Goal: Task Accomplishment & Management: Use online tool/utility

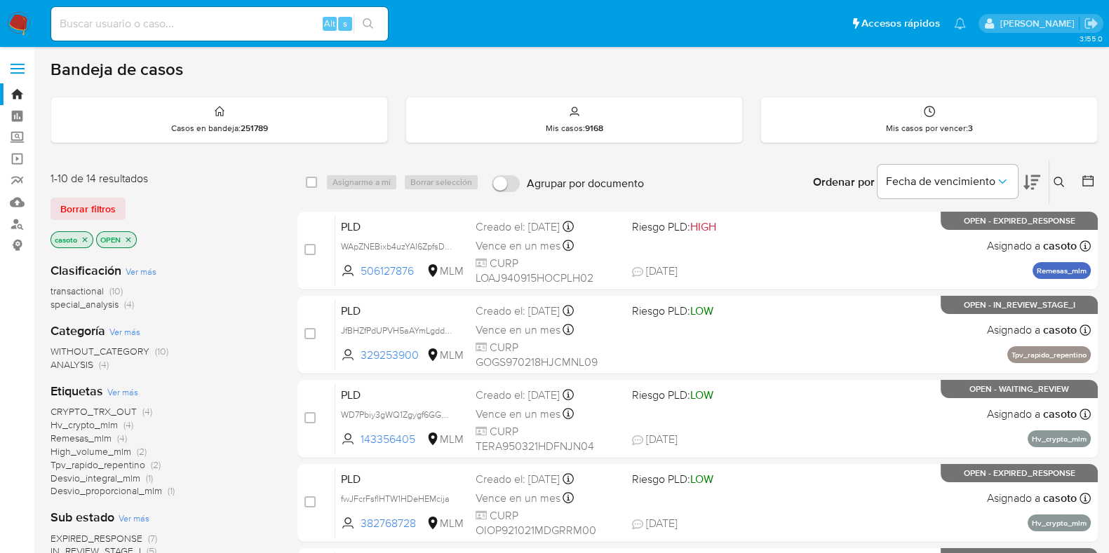
click at [1064, 175] on button at bounding box center [1060, 182] width 23 height 17
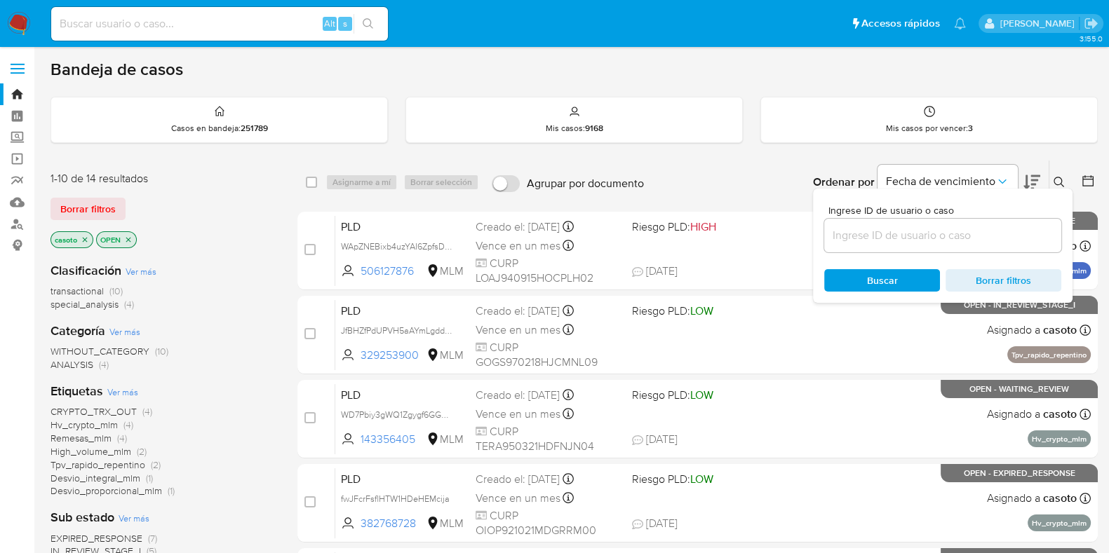
click at [918, 233] on input at bounding box center [942, 235] width 237 height 18
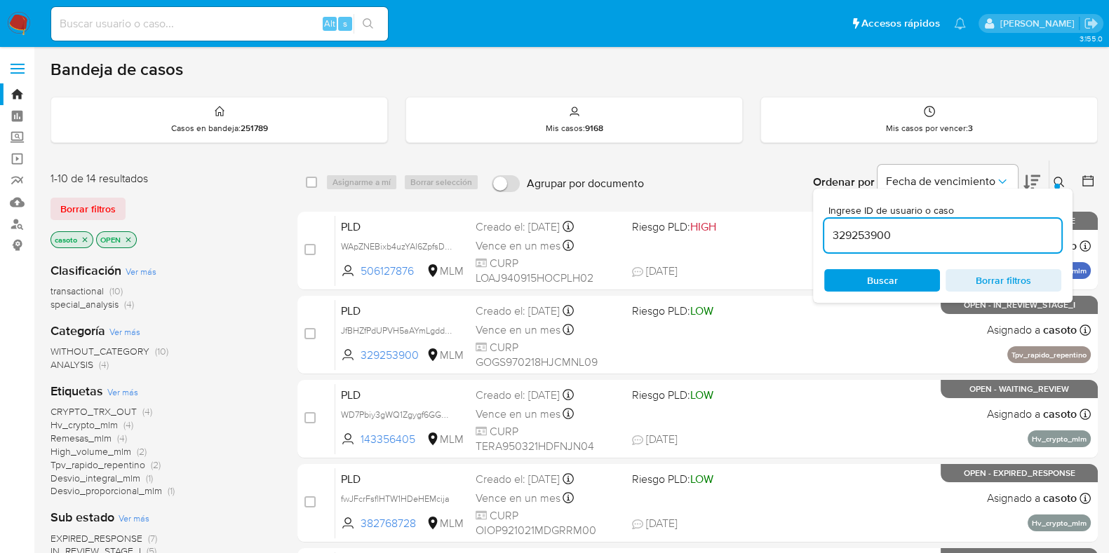
type input "329253900"
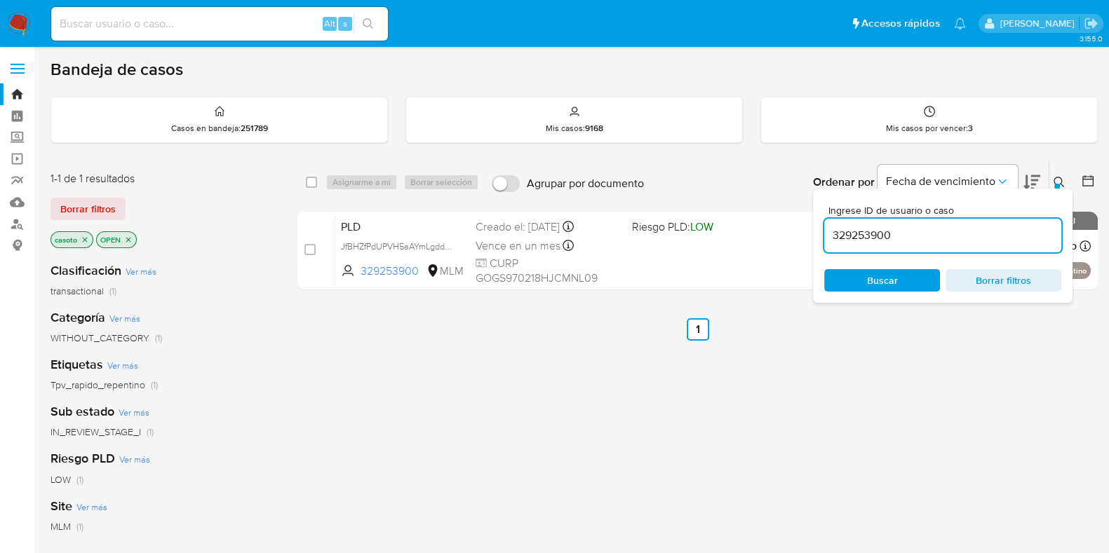
click at [1057, 171] on div "Ingrese ID de usuario o caso 329253900 Buscar Borrar filtros" at bounding box center [1060, 182] width 24 height 43
click at [1062, 179] on icon at bounding box center [1058, 182] width 11 height 11
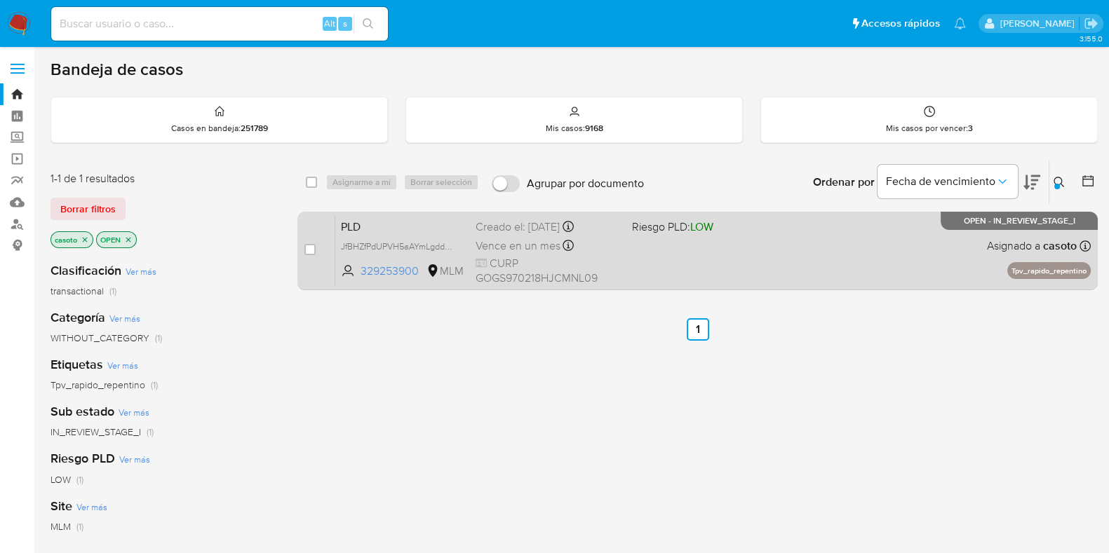
click at [848, 236] on div "PLD JfBHZfPdUPVH5aAYmLgdduqj 329253900 MLM Riesgo PLD: LOW Creado el: 12/08/202…" at bounding box center [712, 250] width 755 height 71
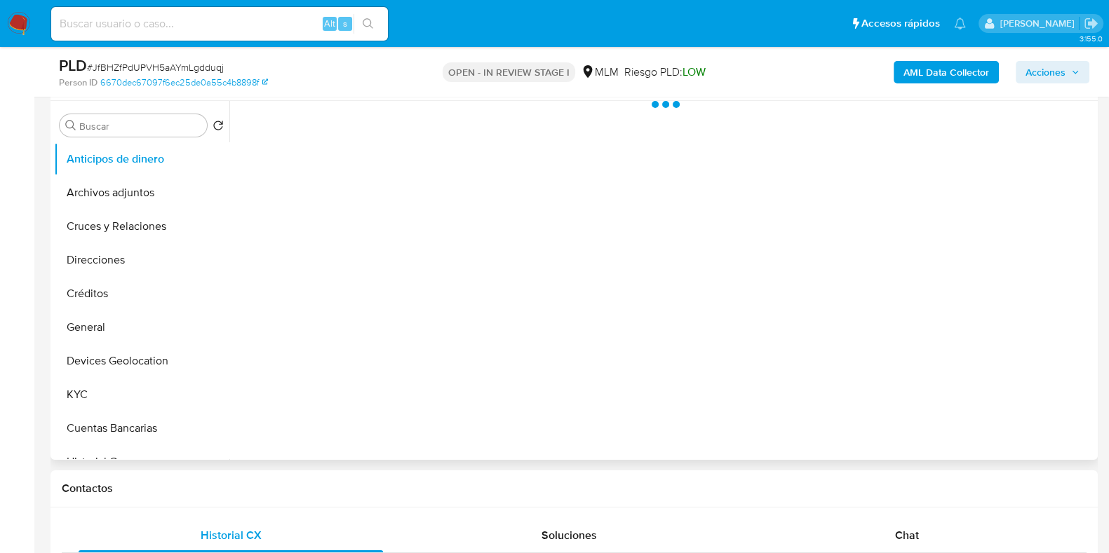
scroll to position [526, 0]
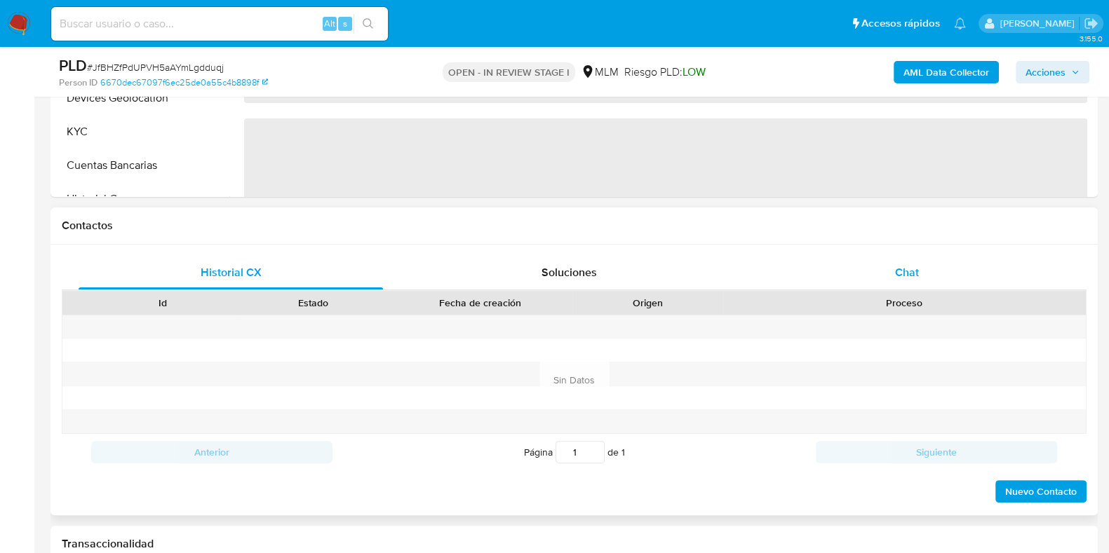
click at [891, 285] on div "Chat" at bounding box center [906, 273] width 304 height 34
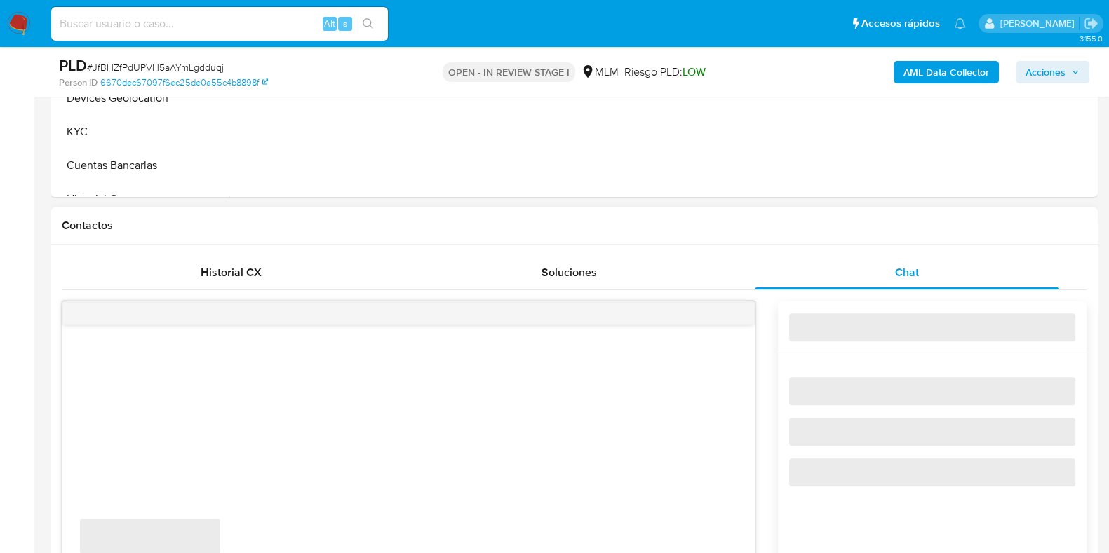
select select "10"
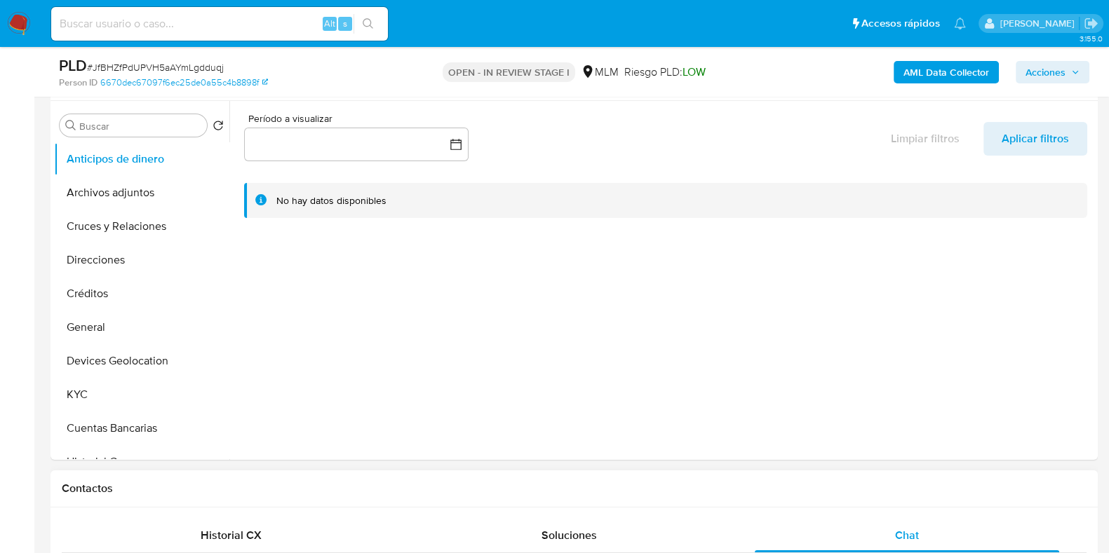
scroll to position [263, 0]
click at [141, 233] on button "Cruces y Relaciones" at bounding box center [136, 227] width 164 height 34
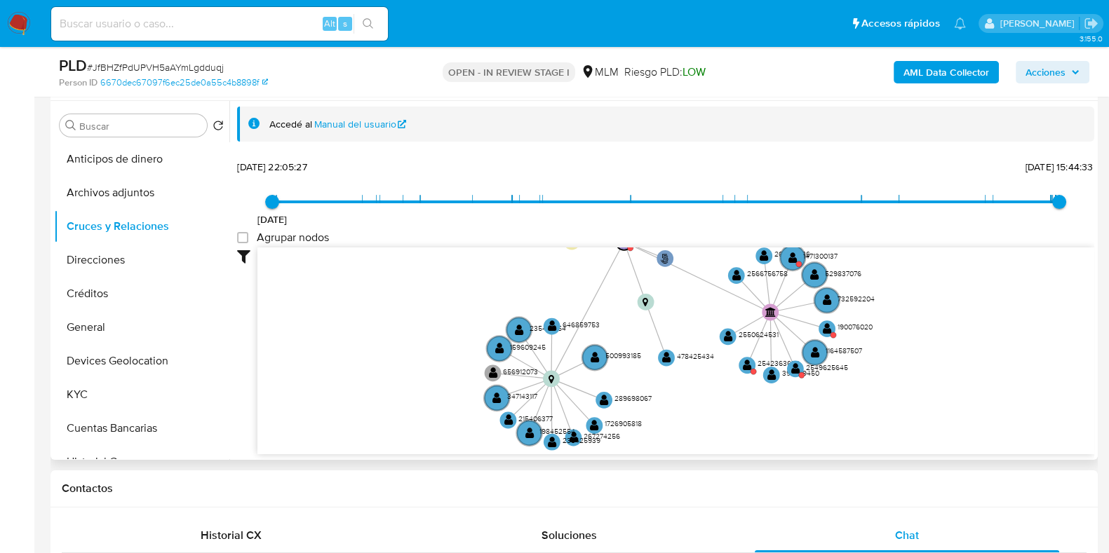
drag, startPoint x: 754, startPoint y: 339, endPoint x: 733, endPoint y: 348, distance: 22.3
click at [733, 348] on icon "user-329253900  329253900 phone-3c27bc661740c5a61897d49b75348f5e  person-6670…" at bounding box center [675, 349] width 836 height 203
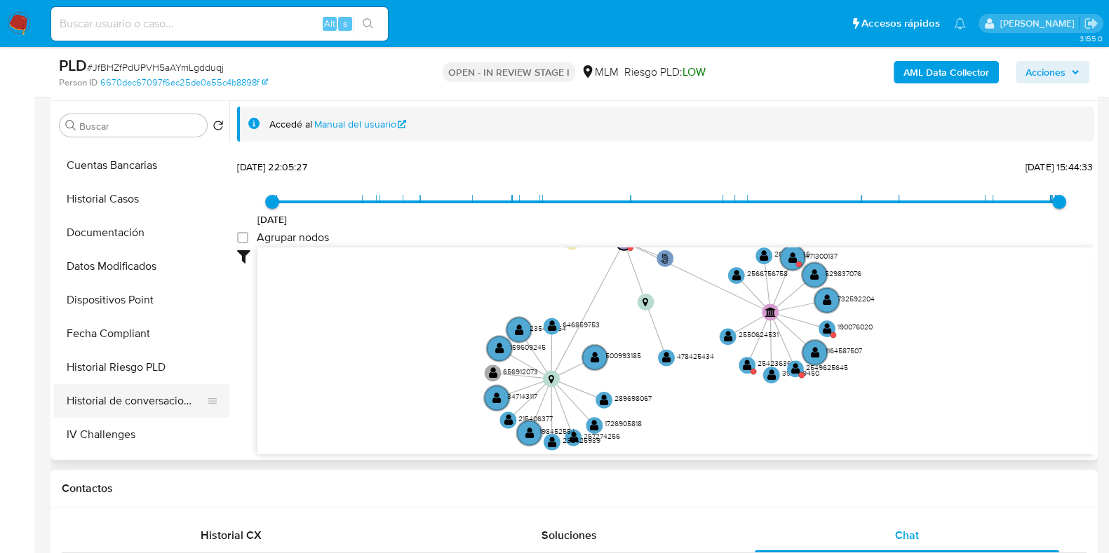
click at [140, 401] on button "Historial de conversaciones" at bounding box center [136, 401] width 164 height 34
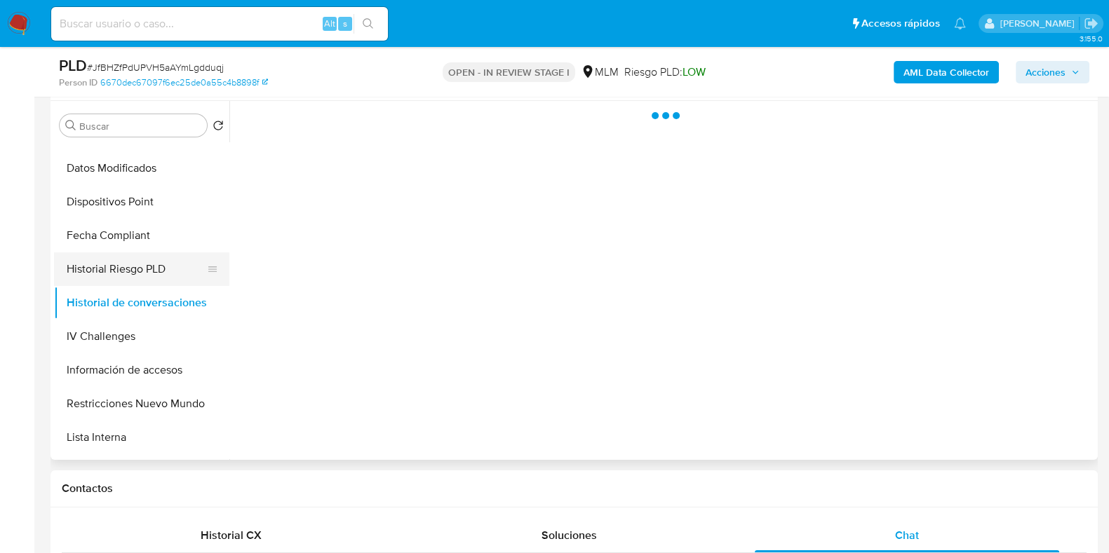
scroll to position [438, 0]
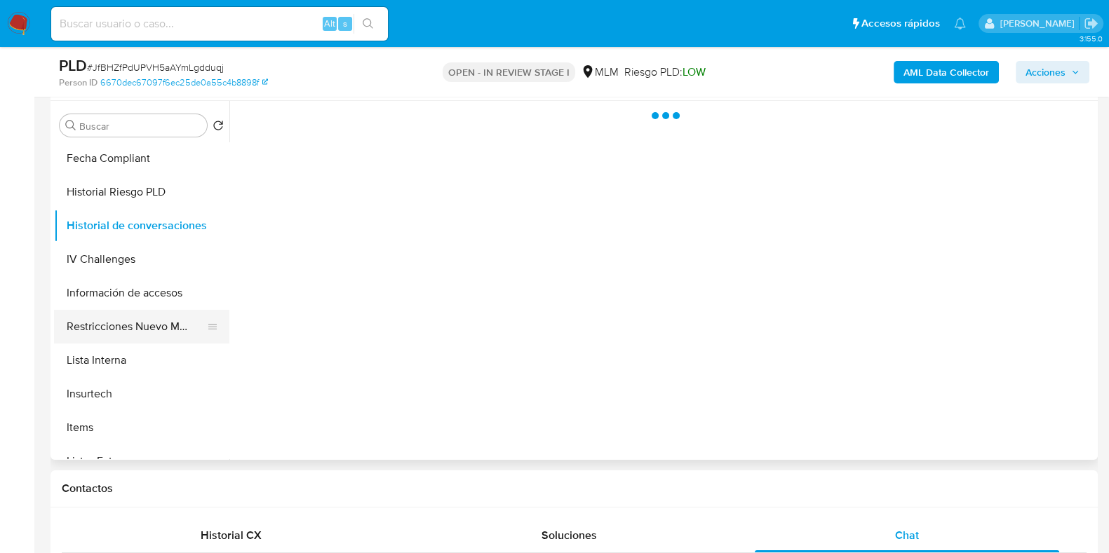
click at [140, 326] on button "Restricciones Nuevo Mundo" at bounding box center [136, 327] width 164 height 34
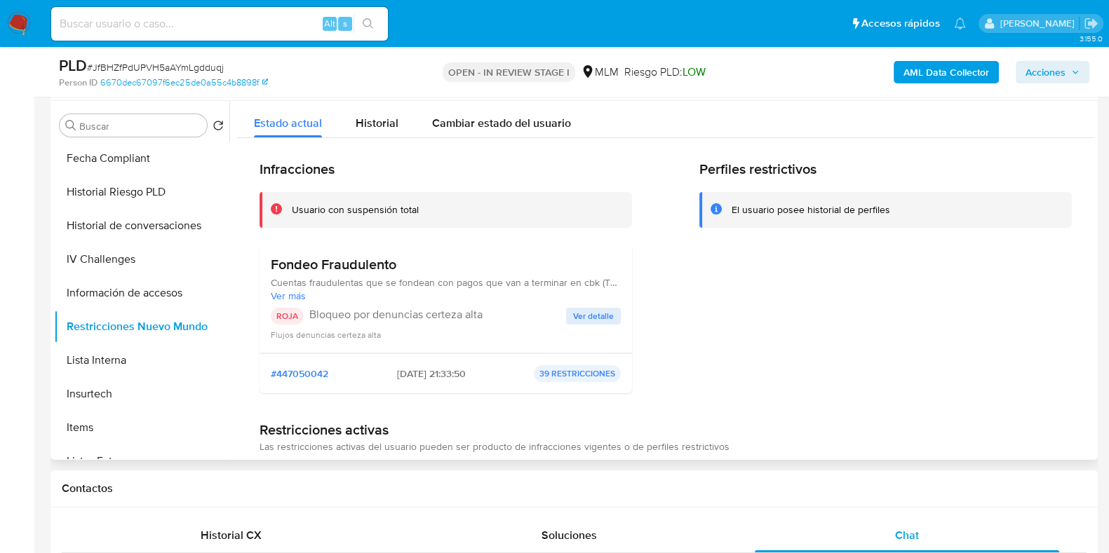
click at [582, 311] on span "Ver detalle" at bounding box center [593, 316] width 41 height 14
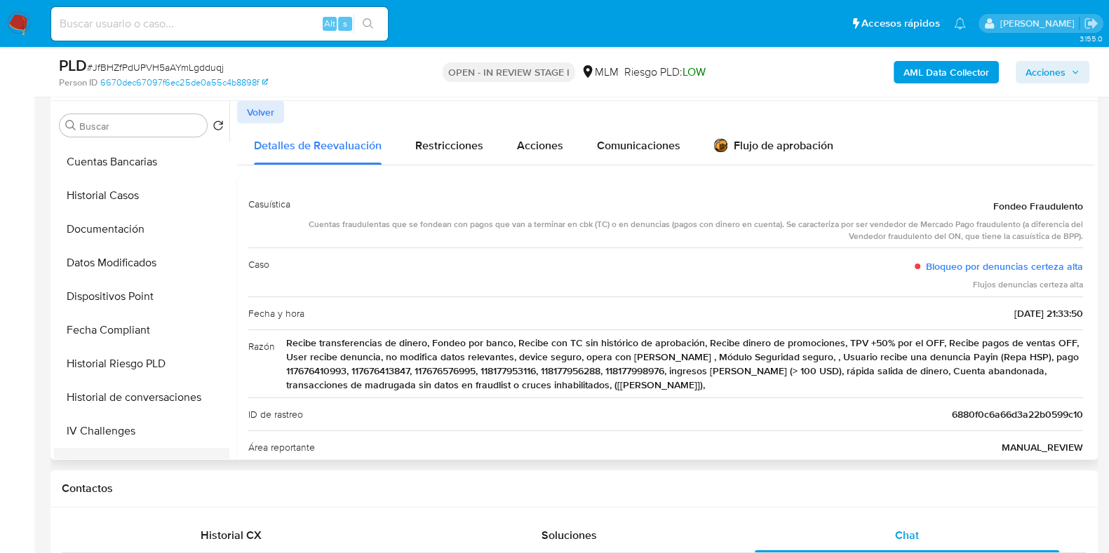
scroll to position [242, 0]
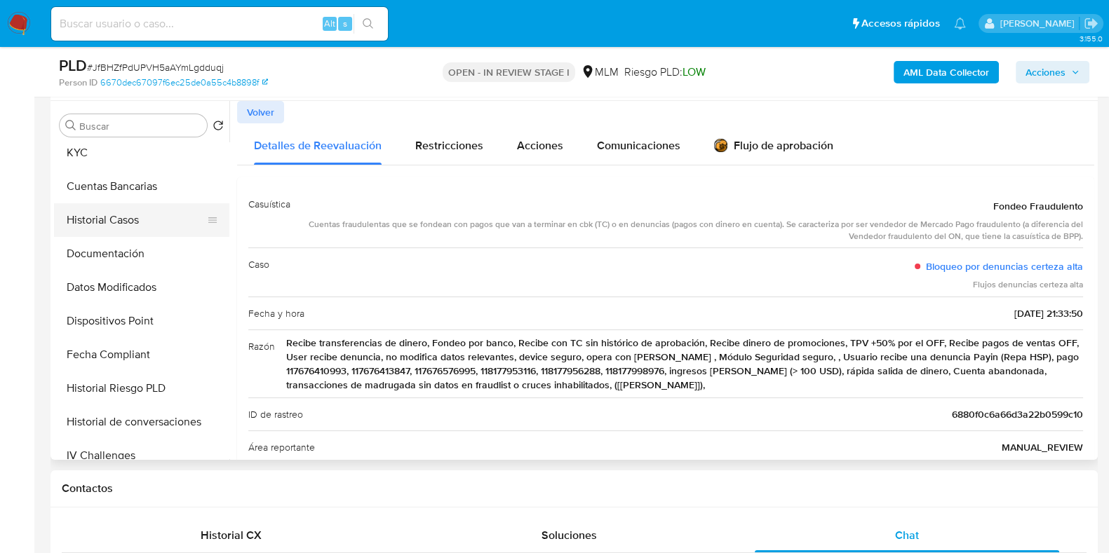
click at [123, 235] on button "Historial Casos" at bounding box center [136, 220] width 164 height 34
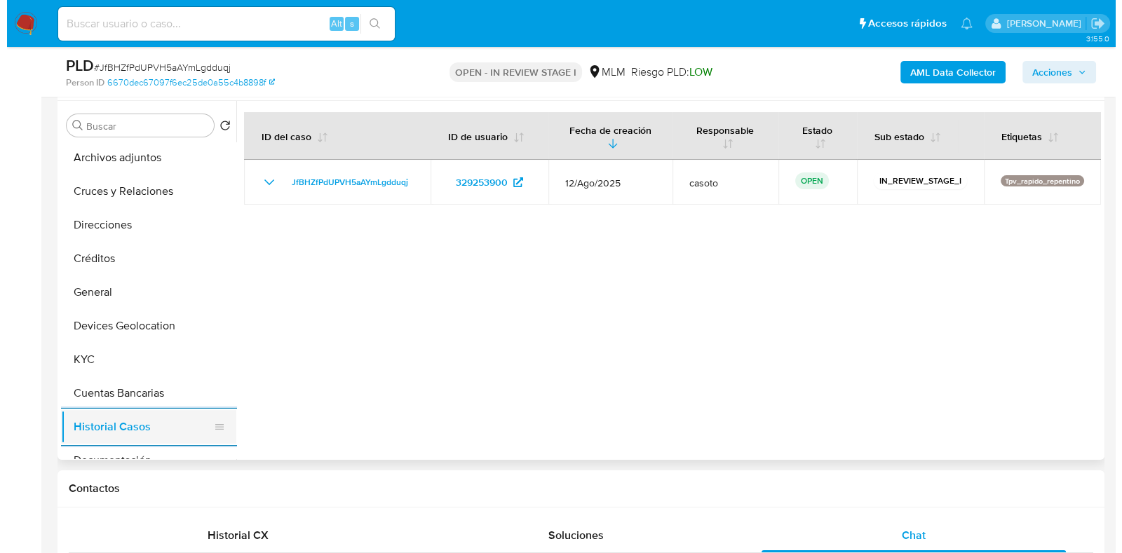
scroll to position [0, 0]
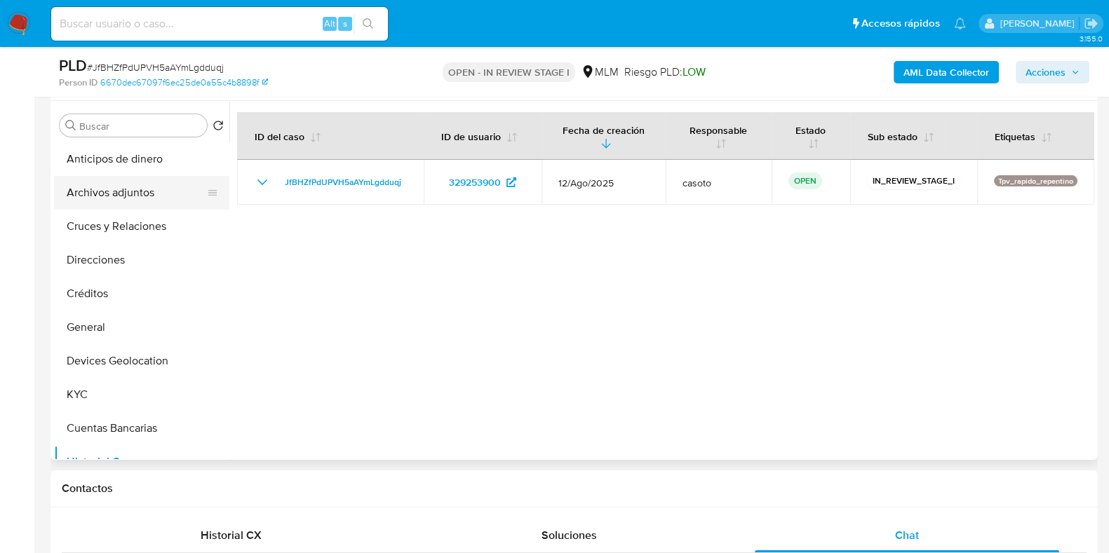
click at [151, 201] on button "Archivos adjuntos" at bounding box center [136, 193] width 164 height 34
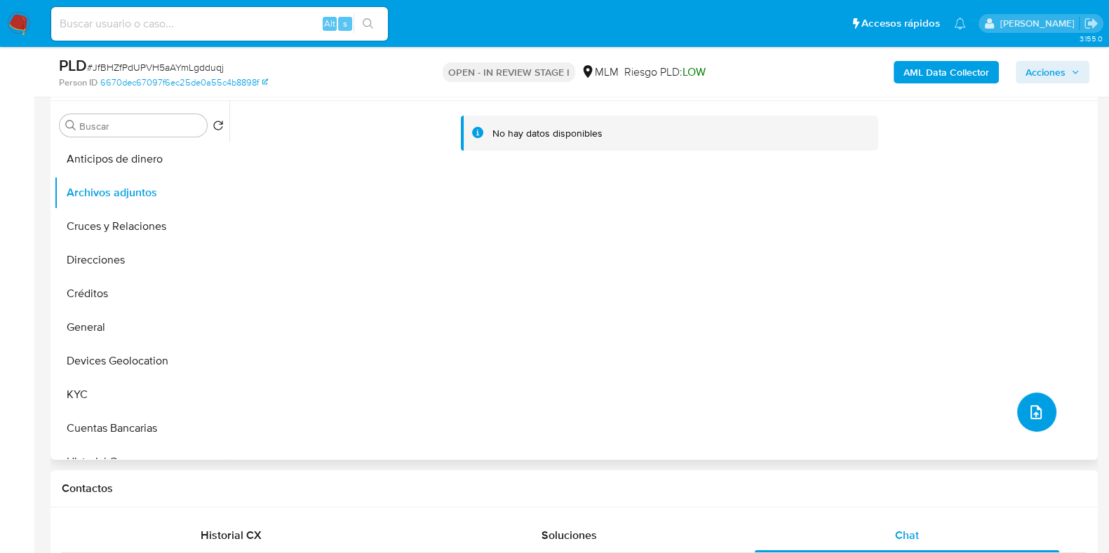
click at [1040, 408] on button "upload-file" at bounding box center [1036, 412] width 39 height 39
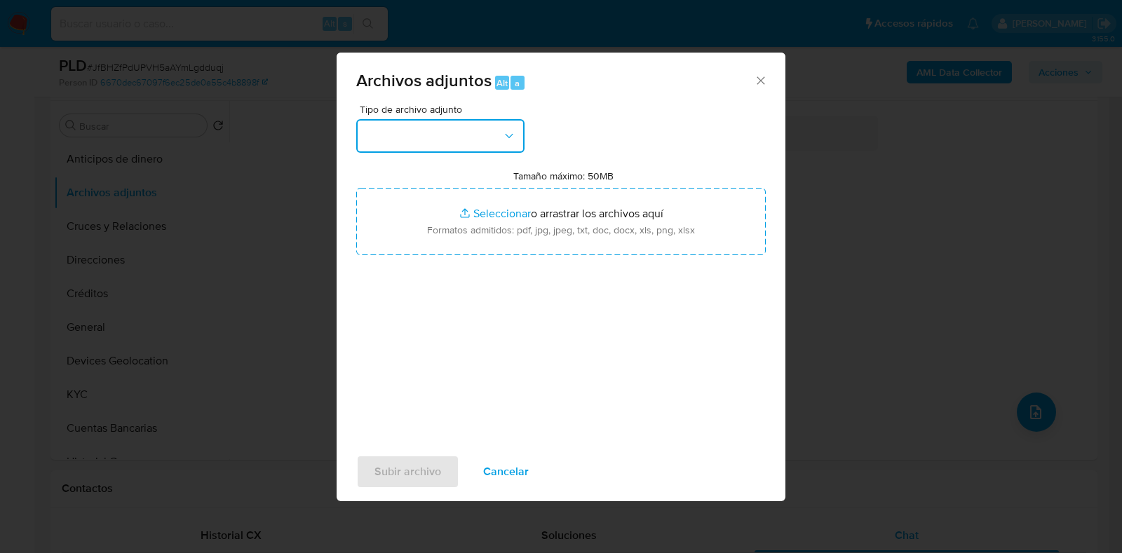
click at [480, 140] on button "button" at bounding box center [440, 136] width 168 height 34
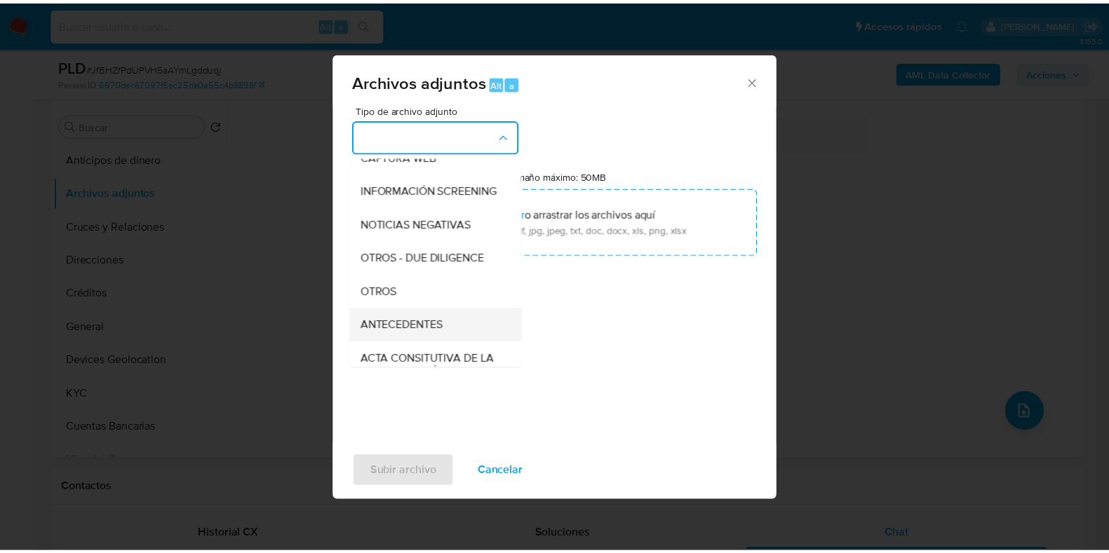
scroll to position [175, 0]
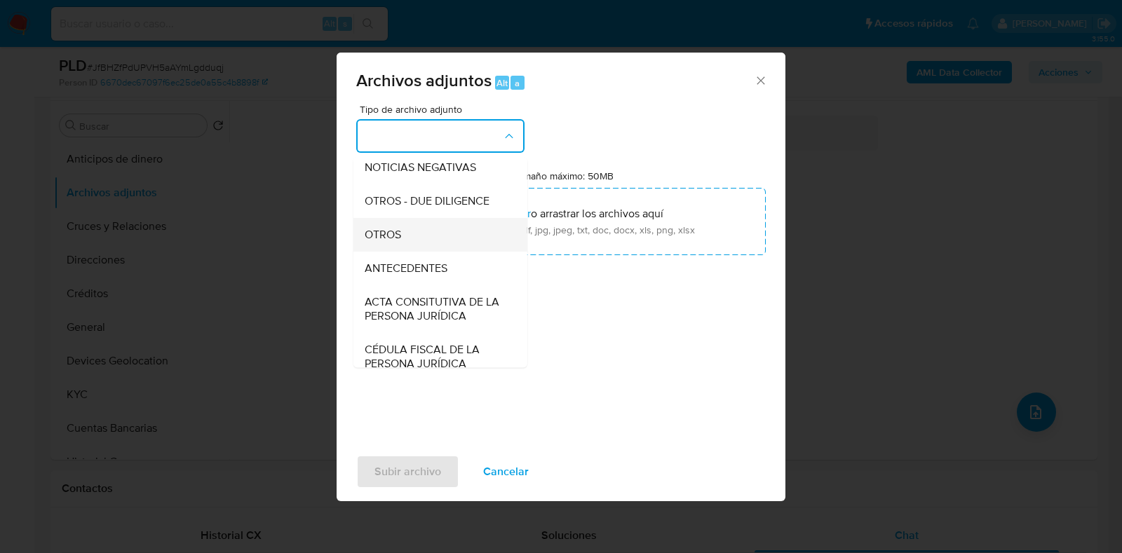
click at [397, 242] on span "OTROS" at bounding box center [383, 235] width 36 height 14
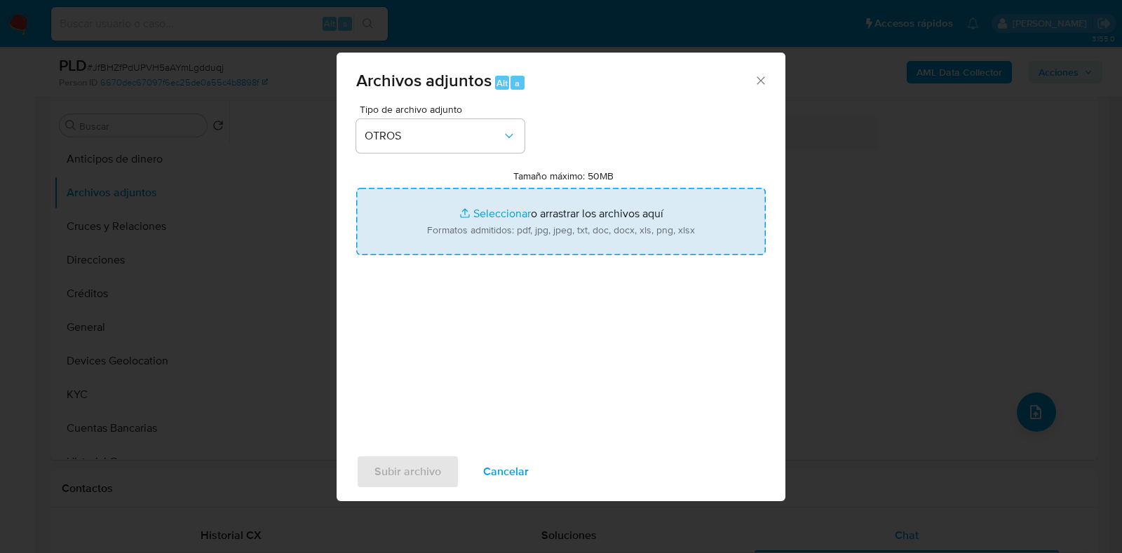
click at [496, 213] on input "Tamaño máximo: 50MB Seleccionar archivos" at bounding box center [560, 221] width 409 height 67
type input "C:\fakepath\329253900_SAULO AURELIO GOMEZ GONZALEZ_AGO2025.pdf"
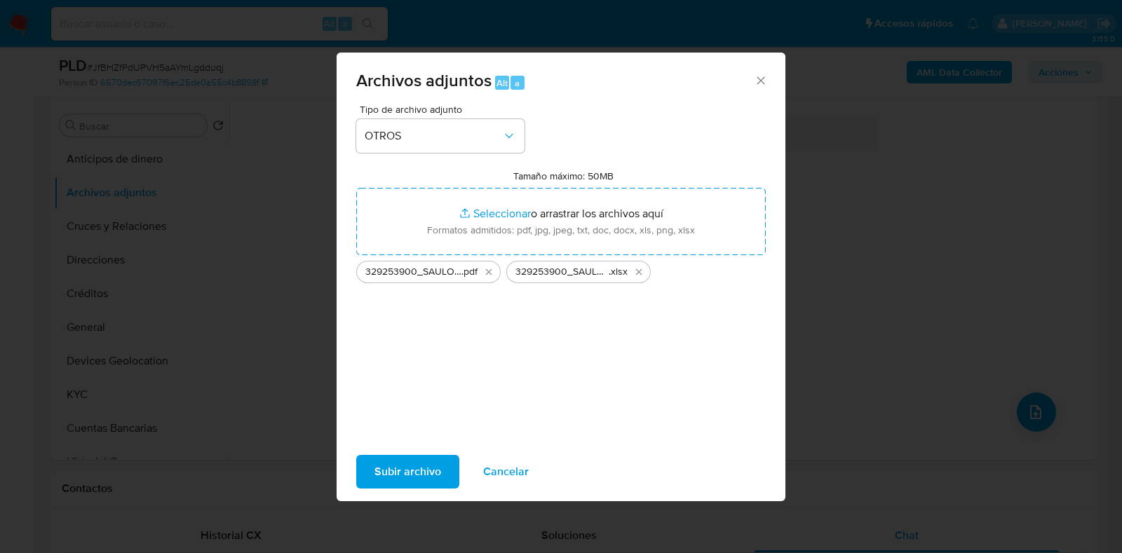
click at [427, 467] on span "Subir archivo" at bounding box center [407, 471] width 67 height 31
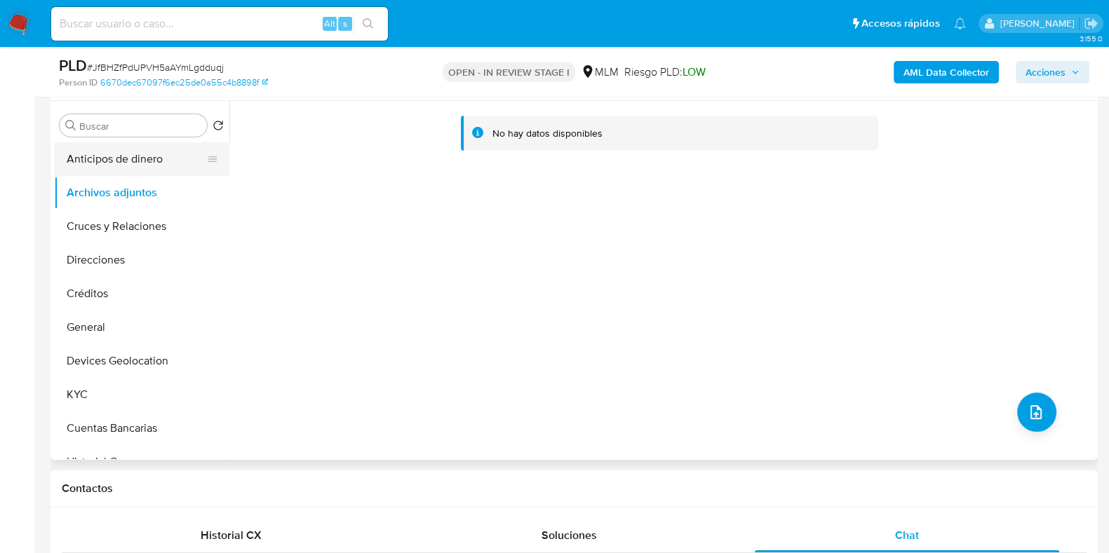
click at [163, 167] on button "Anticipos de dinero" at bounding box center [136, 159] width 164 height 34
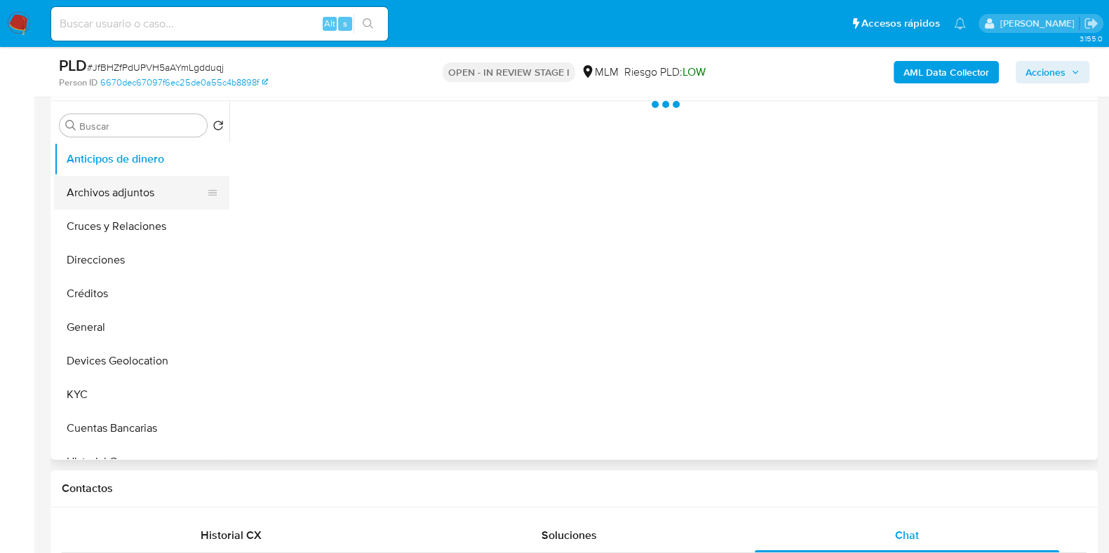
click at [147, 189] on button "Archivos adjuntos" at bounding box center [136, 193] width 164 height 34
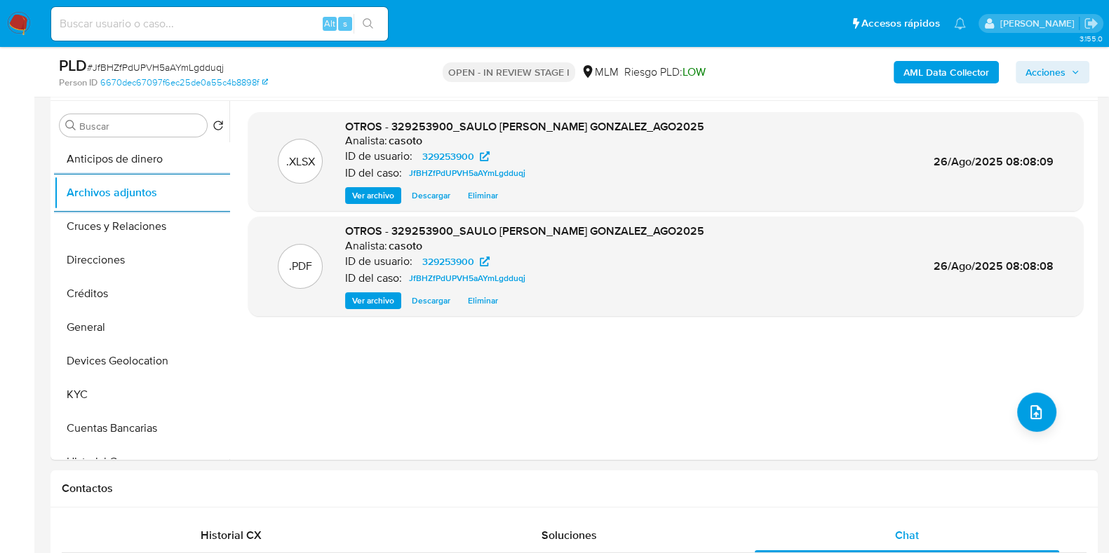
click at [1042, 70] on span "Acciones" at bounding box center [1045, 72] width 40 height 22
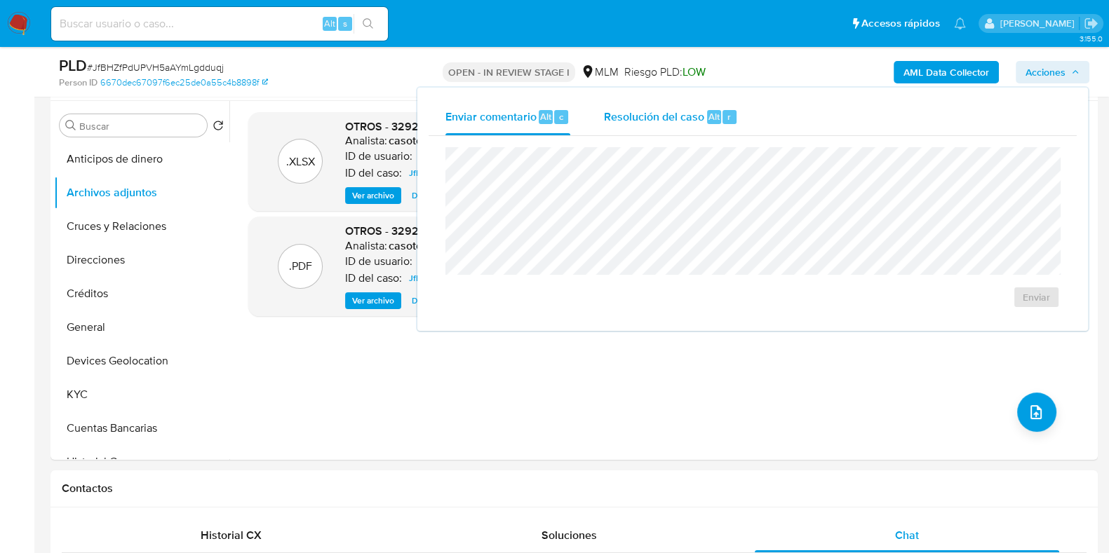
drag, startPoint x: 693, startPoint y: 113, endPoint x: 690, endPoint y: 128, distance: 15.7
click at [693, 114] on span "Resolución del caso" at bounding box center [654, 116] width 100 height 16
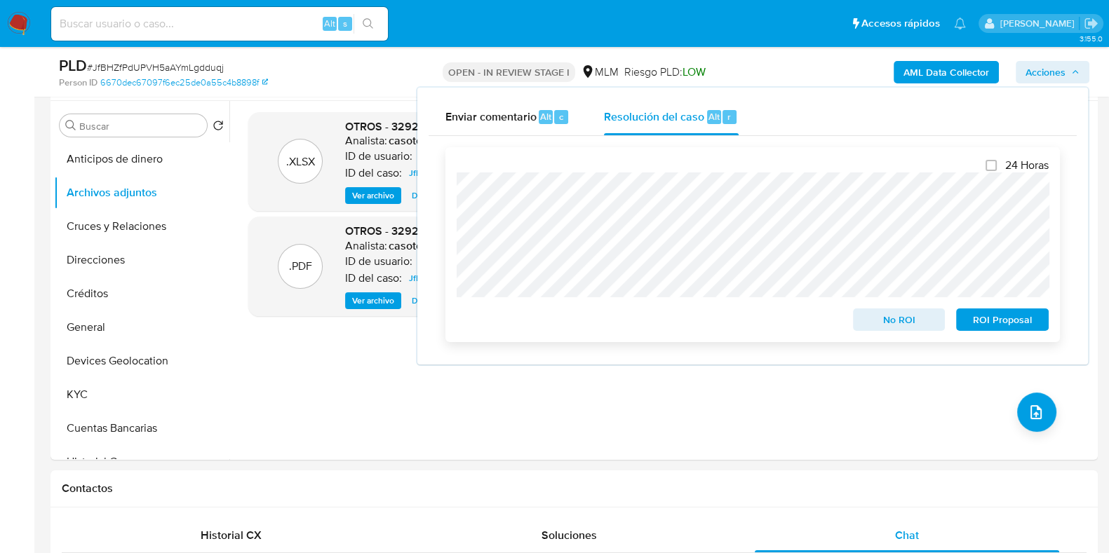
click at [1014, 325] on span "ROI Proposal" at bounding box center [1002, 320] width 73 height 20
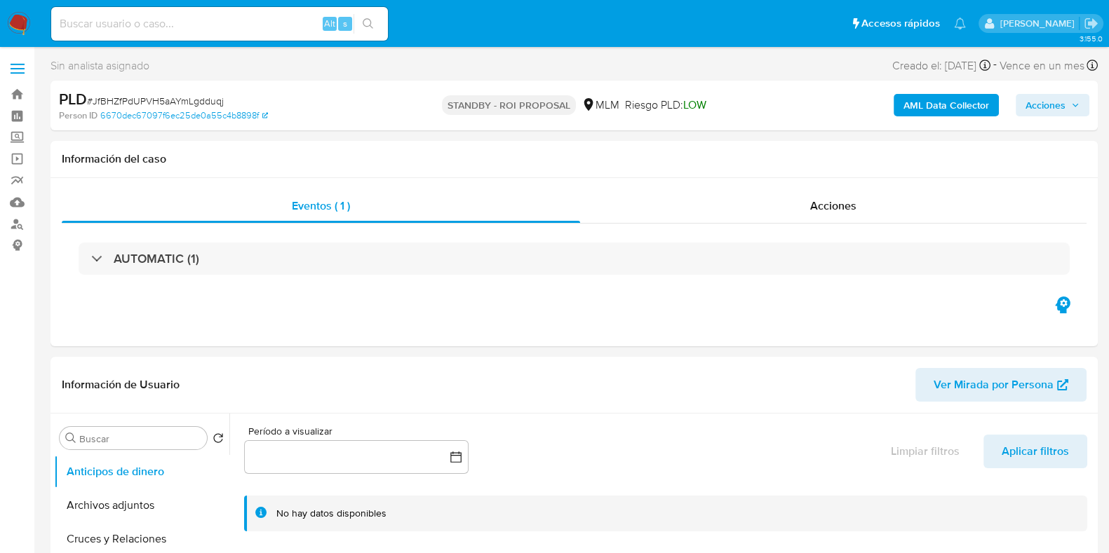
select select "10"
